Goal: Task Accomplishment & Management: Use online tool/utility

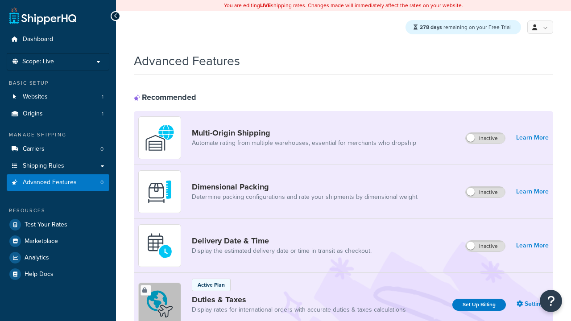
scroll to position [290, 0]
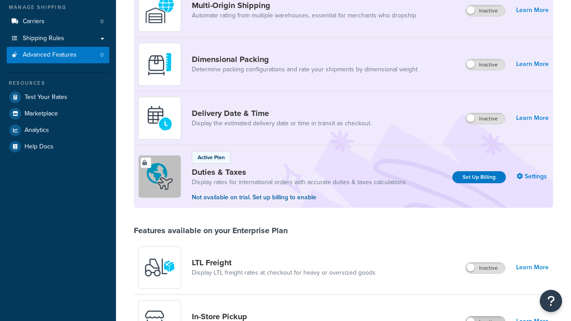
click at [486, 317] on label "Inactive" at bounding box center [485, 322] width 39 height 11
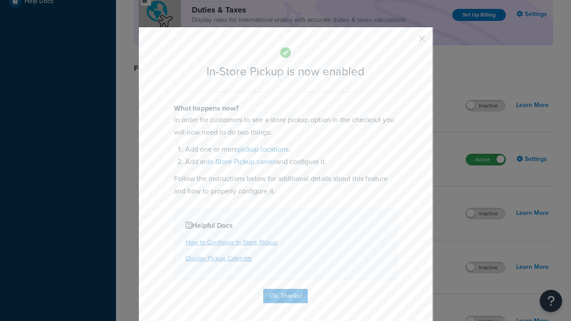
scroll to position [0, 0]
click at [409, 41] on button "button" at bounding box center [409, 42] width 2 height 2
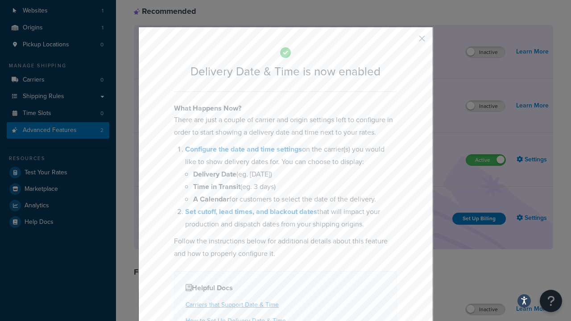
click at [409, 41] on button "button" at bounding box center [409, 42] width 2 height 2
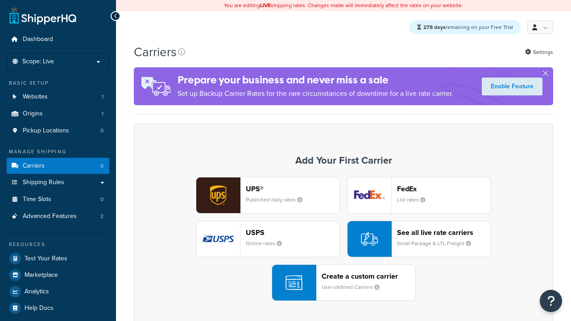
click at [344, 240] on div "UPS® Published daily rates FedEx List rates USPS Online rates See all live rate…" at bounding box center [343, 239] width 401 height 124
click at [344, 283] on div "Create a custom carrier User-defined Carriers" at bounding box center [369, 282] width 94 height 21
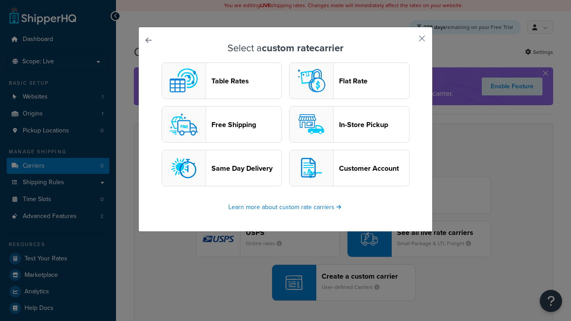
click at [349, 125] on header "In-Store Pickup" at bounding box center [374, 124] width 70 height 8
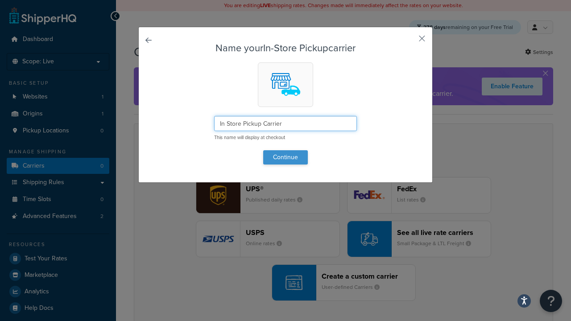
type input "In Store Pickup Carrier"
click at [286, 157] on button "Continue" at bounding box center [285, 157] width 45 height 14
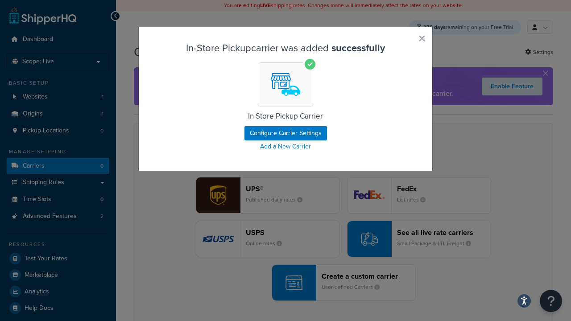
click at [409, 41] on button "button" at bounding box center [409, 42] width 2 height 2
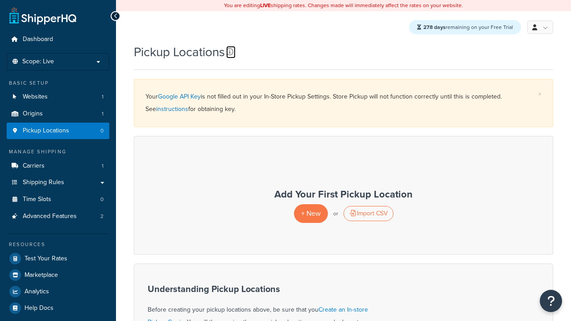
click at [231, 52] on icon at bounding box center [229, 51] width 7 height 7
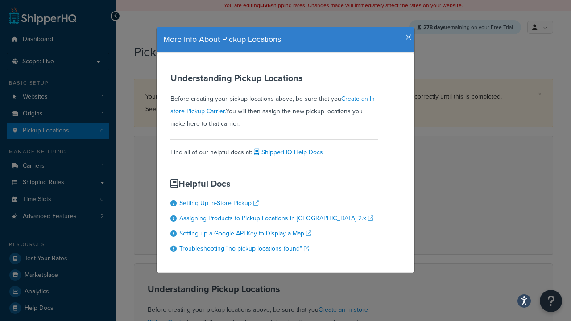
click at [407, 34] on icon "button" at bounding box center [409, 37] width 6 height 8
